Goal: Task Accomplishment & Management: Manage account settings

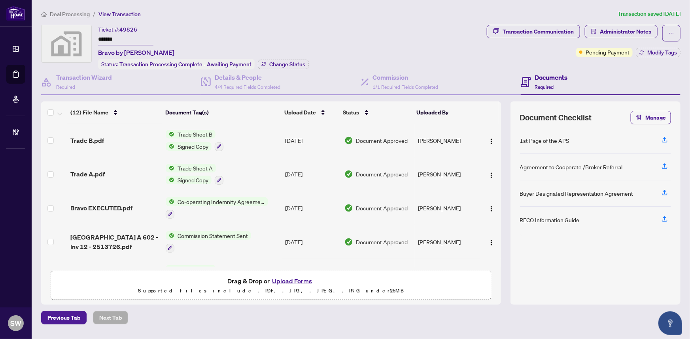
click at [71, 15] on span "Deal Processing" at bounding box center [70, 14] width 40 height 7
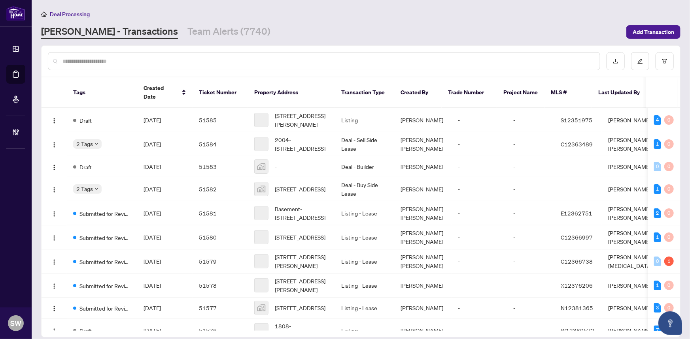
click at [94, 58] on input "text" at bounding box center [327, 61] width 531 height 9
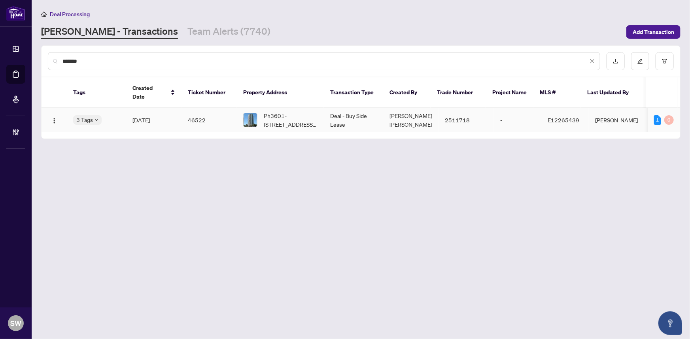
type input "*******"
click at [276, 114] on span "Ph3601-[STREET_ADDRESS][PERSON_NAME]" at bounding box center [291, 119] width 54 height 17
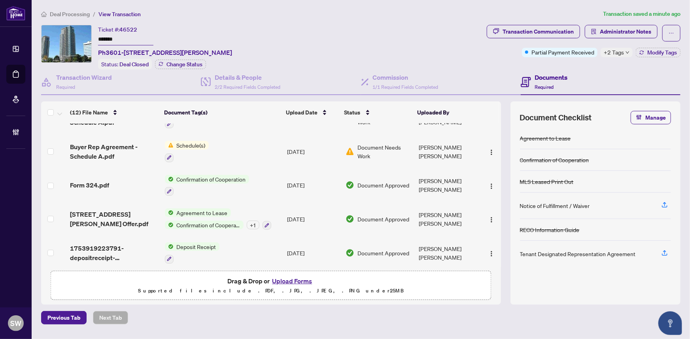
scroll to position [261, 0]
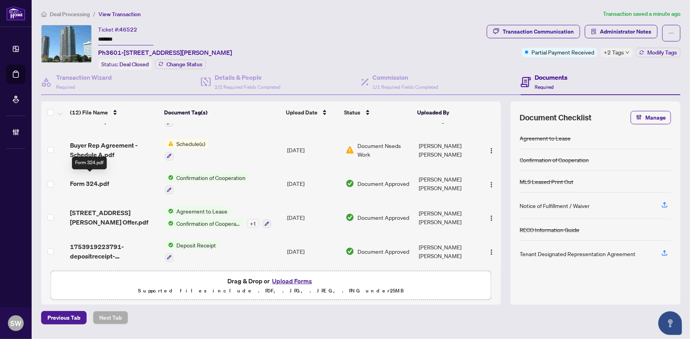
click at [85, 179] on span "Form 324.pdf" at bounding box center [89, 183] width 39 height 9
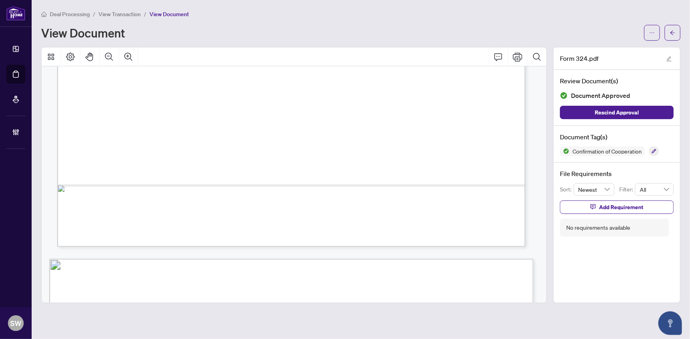
scroll to position [467, 0]
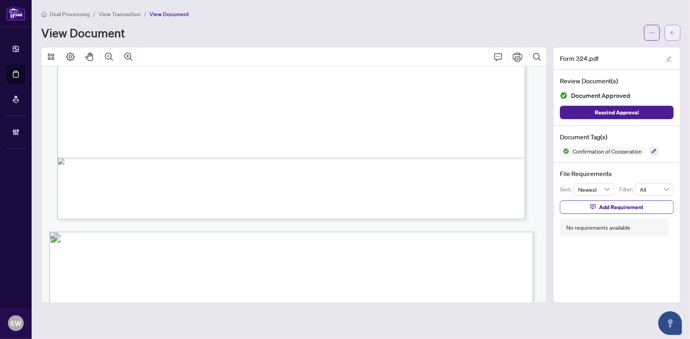
click at [680, 33] on button "button" at bounding box center [672, 33] width 16 height 16
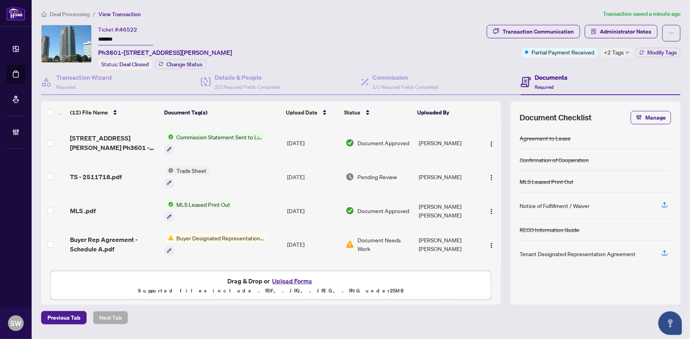
scroll to position [143, 0]
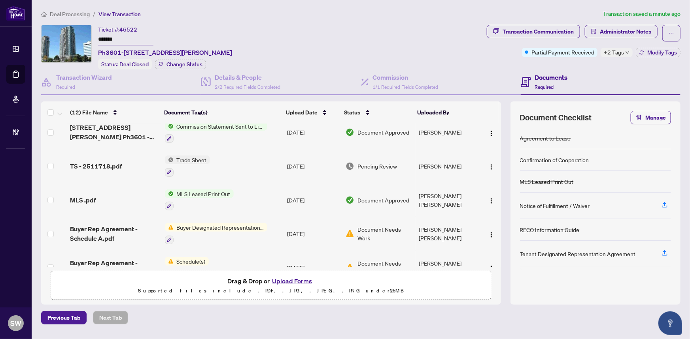
click at [128, 196] on div "MLS .pdf" at bounding box center [114, 200] width 88 height 9
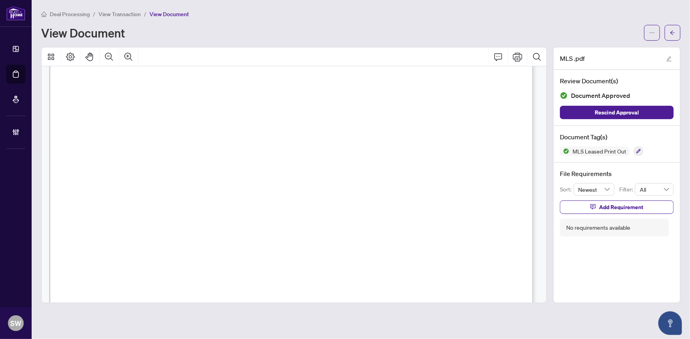
scroll to position [711, 0]
click at [677, 27] on button "button" at bounding box center [672, 33] width 16 height 16
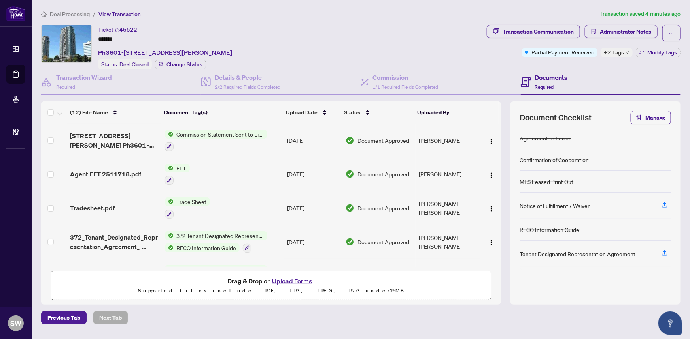
click at [612, 70] on div "Documents Required" at bounding box center [600, 83] width 160 height 26
click at [547, 33] on div "Transaction Communication" at bounding box center [537, 31] width 71 height 13
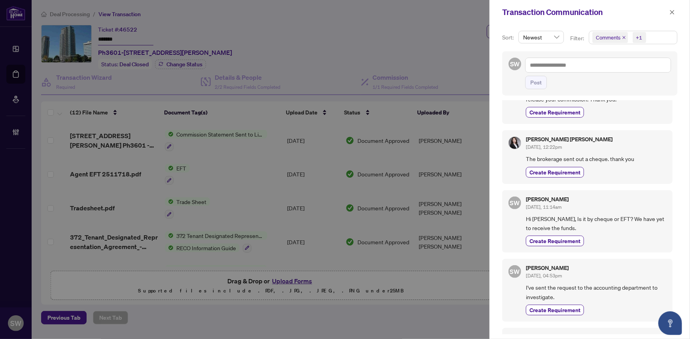
scroll to position [359, 0]
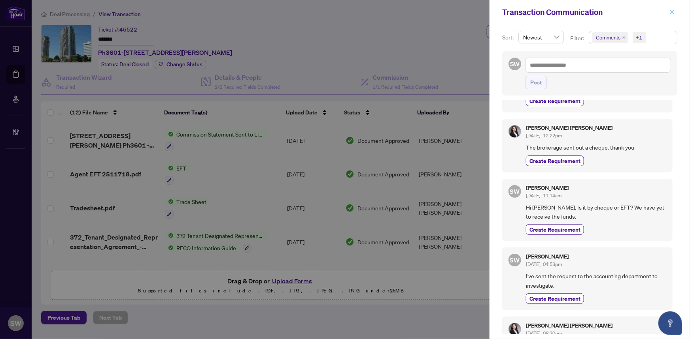
click at [671, 11] on icon "close" at bounding box center [672, 12] width 4 height 4
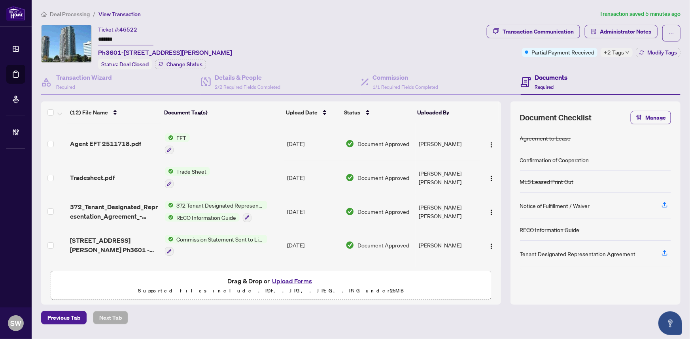
scroll to position [0, 0]
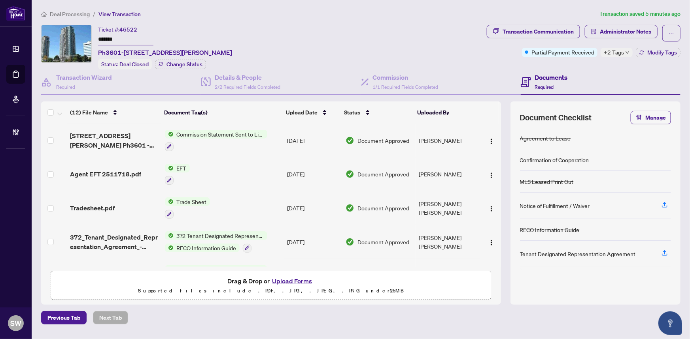
click at [137, 200] on td "Tradesheet.pdf" at bounding box center [114, 208] width 94 height 34
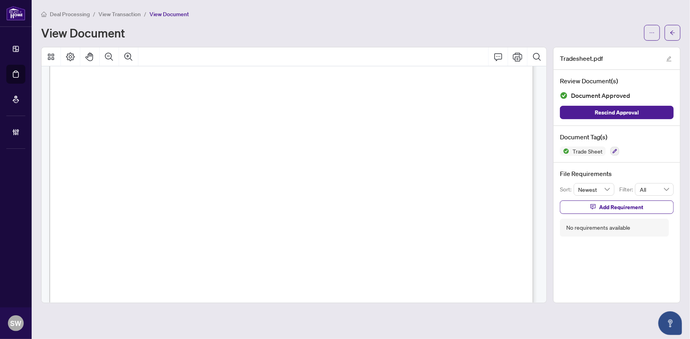
scroll to position [400, 0]
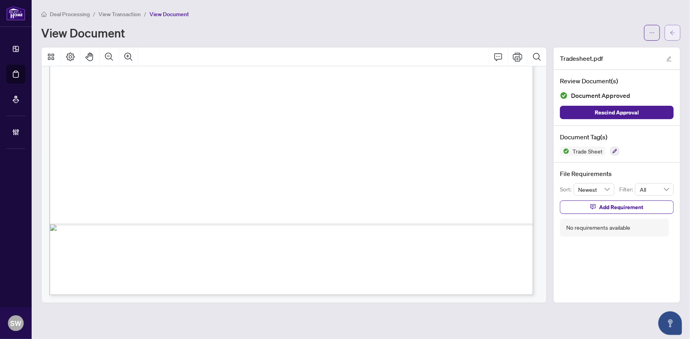
click at [671, 34] on icon "arrow-left" at bounding box center [672, 33] width 6 height 6
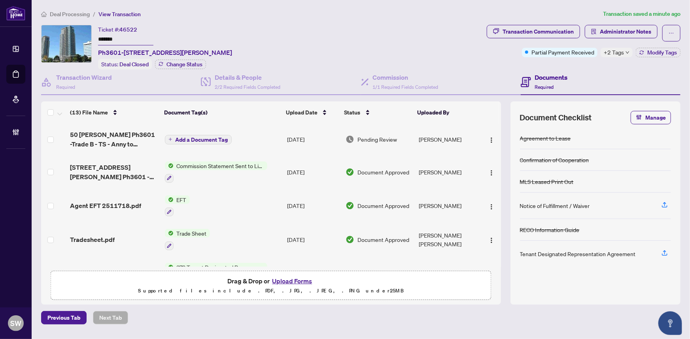
click at [76, 14] on span "Deal Processing" at bounding box center [70, 14] width 40 height 7
